Goal: Information Seeking & Learning: Learn about a topic

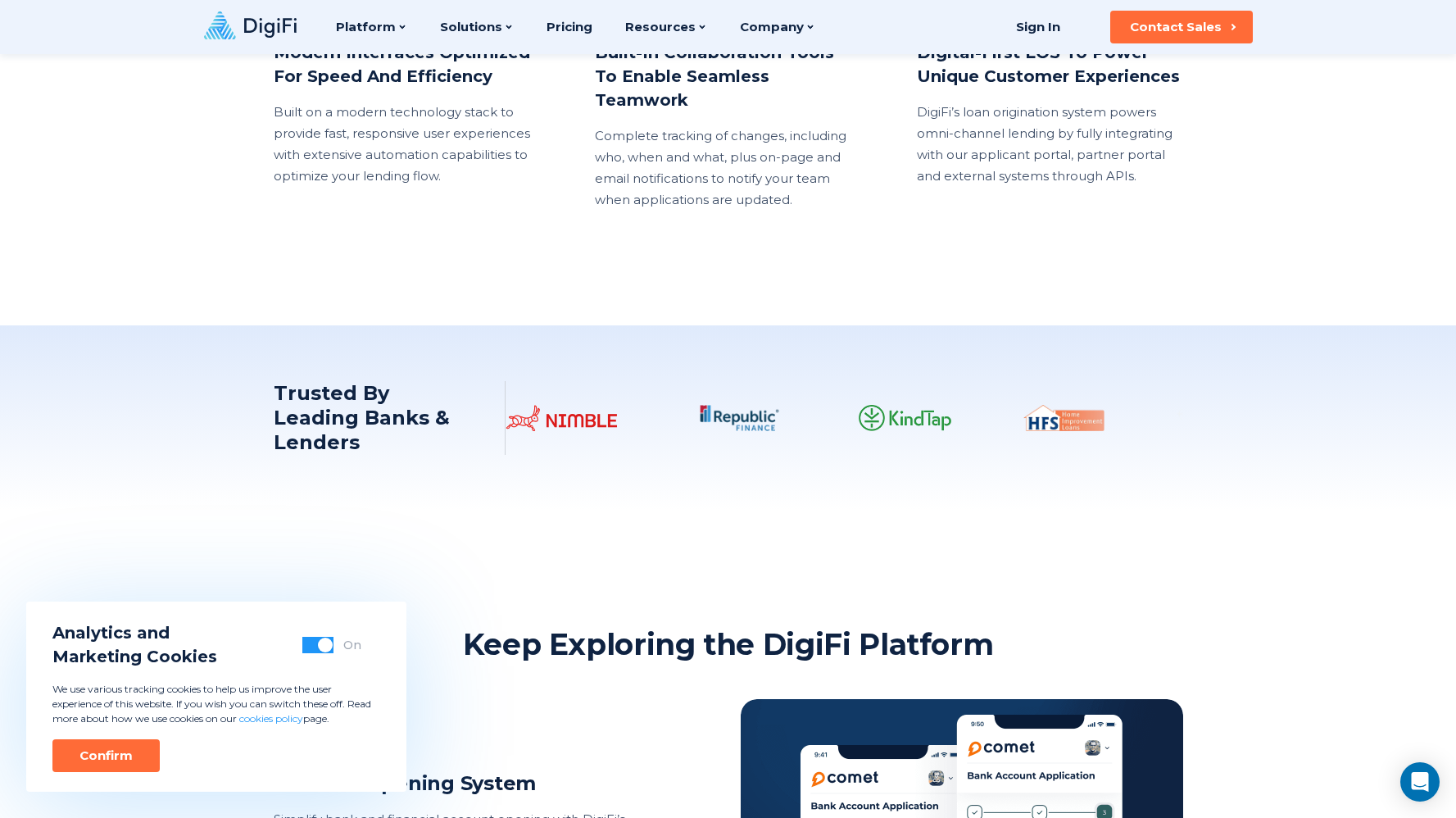
scroll to position [2426, 0]
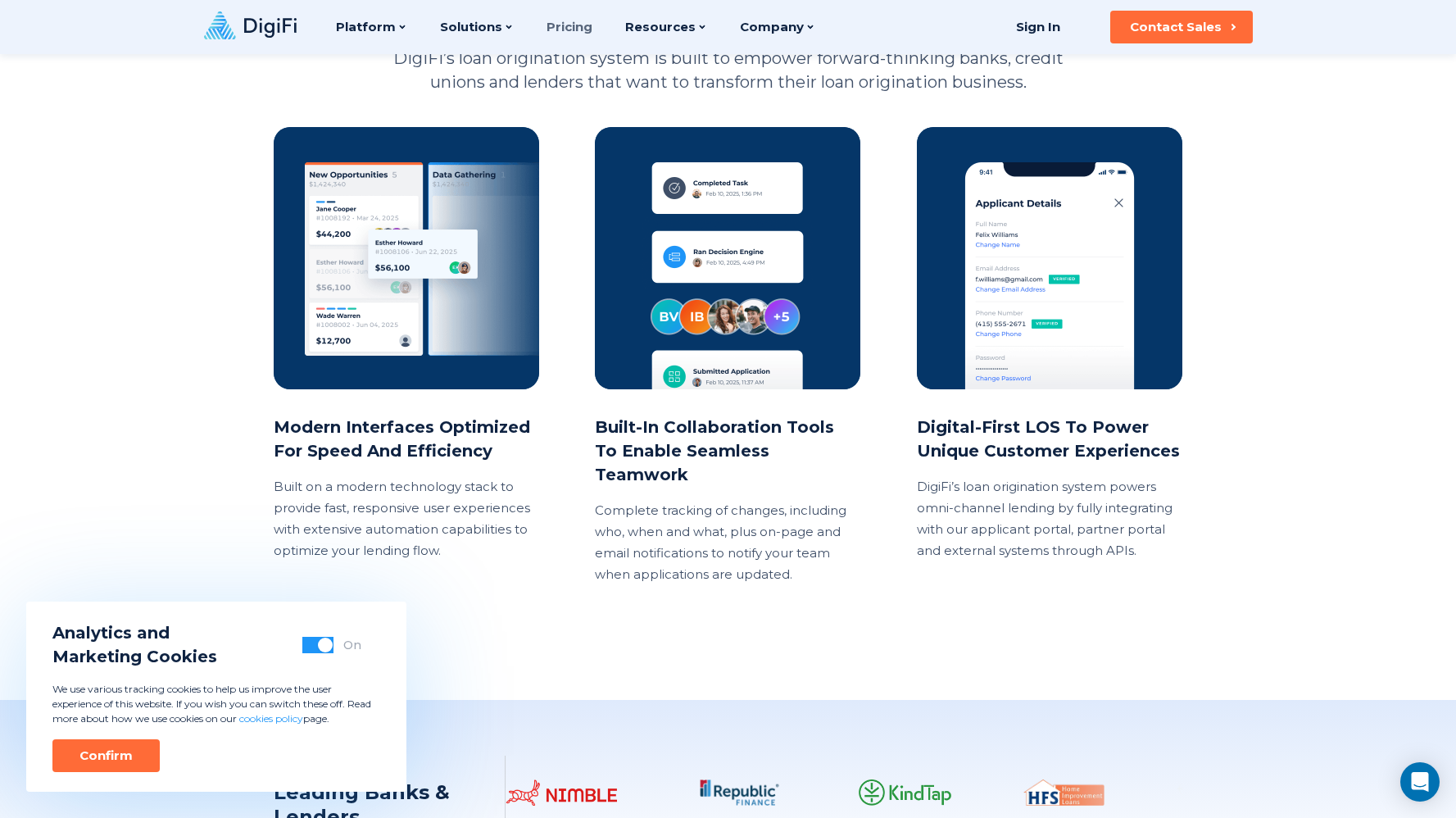
click at [575, 36] on link "Pricing" at bounding box center [569, 27] width 46 height 54
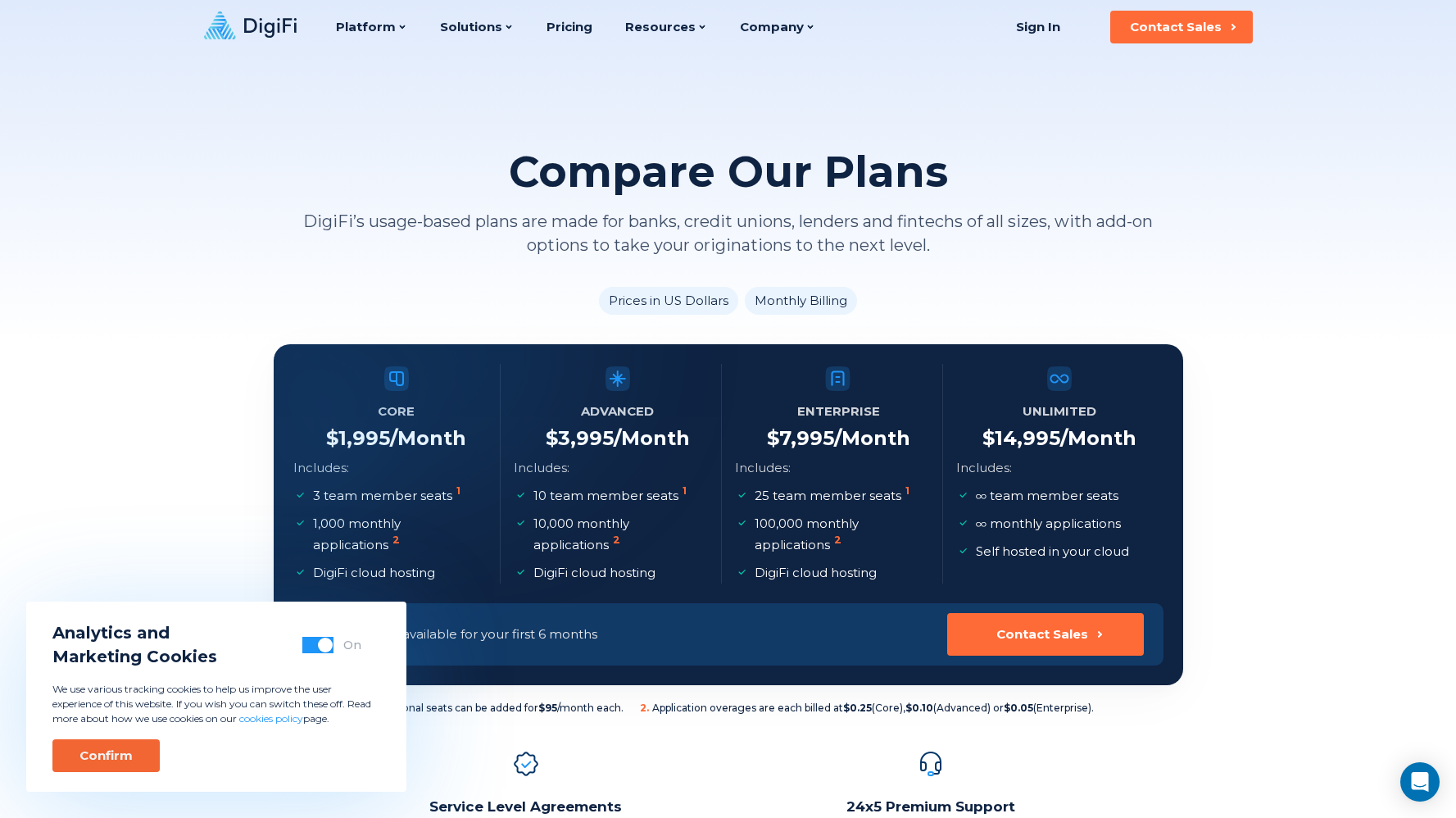
click at [110, 742] on button "Confirm" at bounding box center [106, 755] width 107 height 33
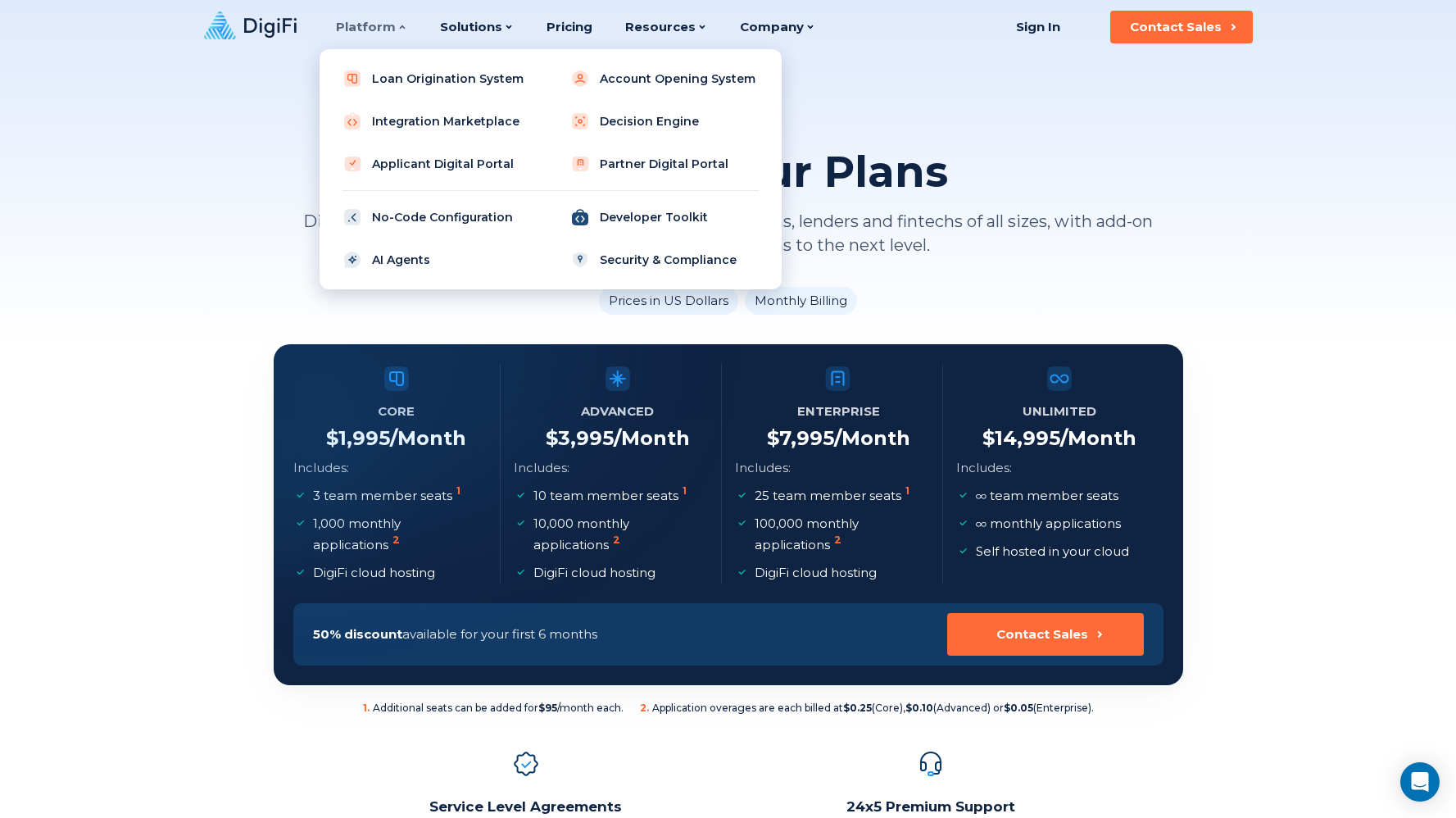
click at [637, 222] on link "Developer Toolkit" at bounding box center [664, 217] width 208 height 33
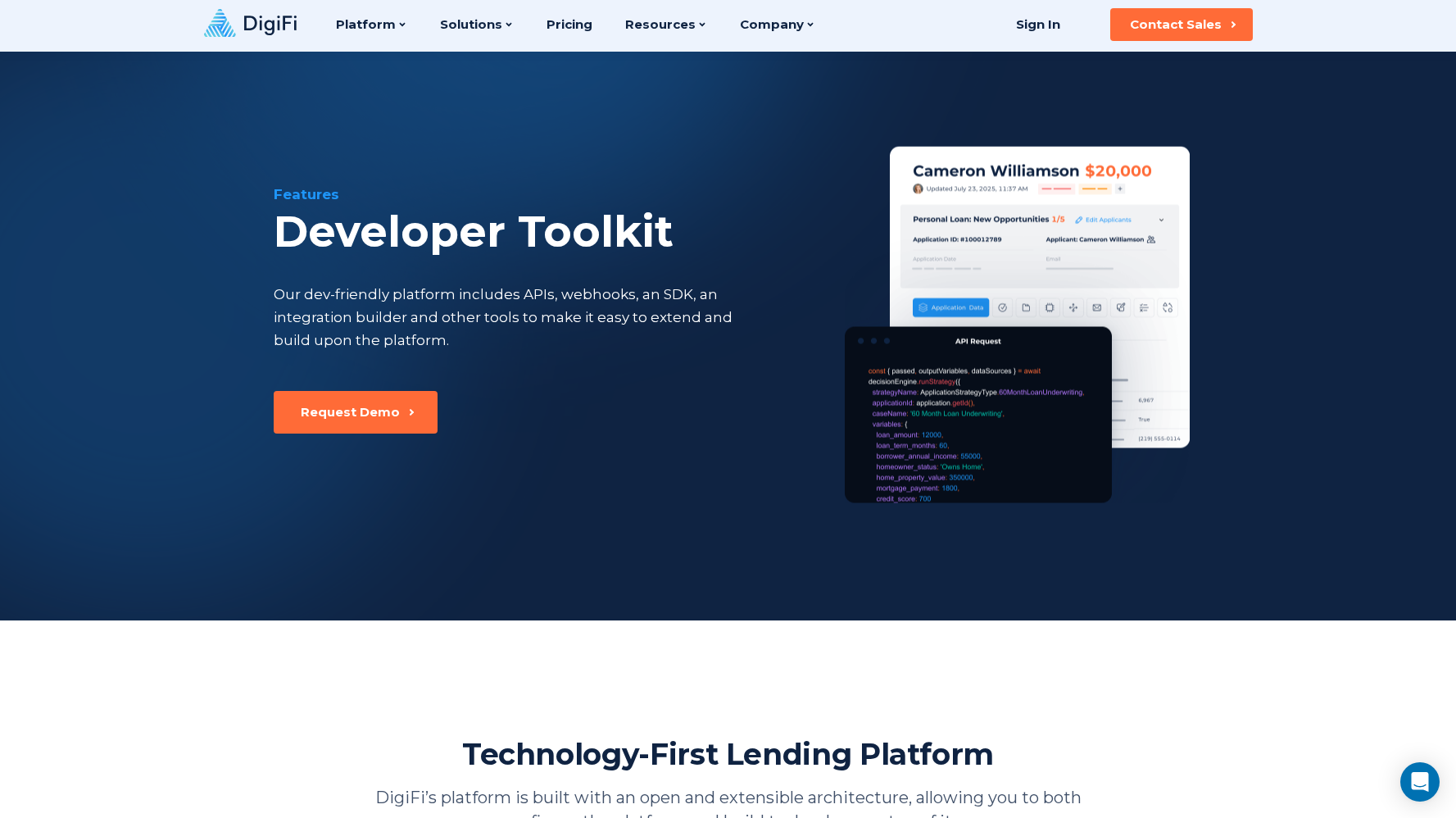
scroll to position [4, 0]
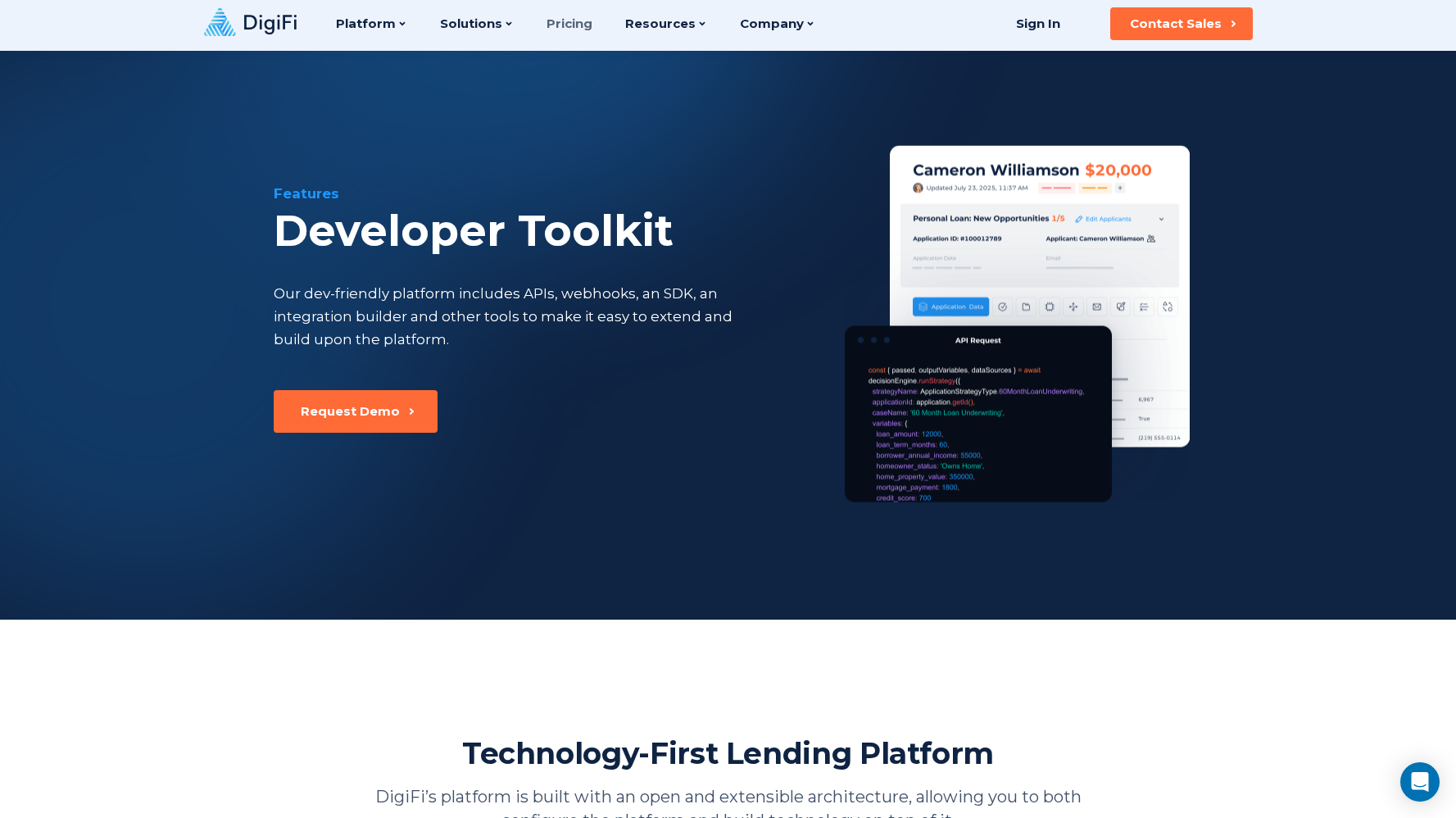
click at [549, 21] on link "Pricing" at bounding box center [569, 24] width 46 height 54
